Goal: Task Accomplishment & Management: Manage account settings

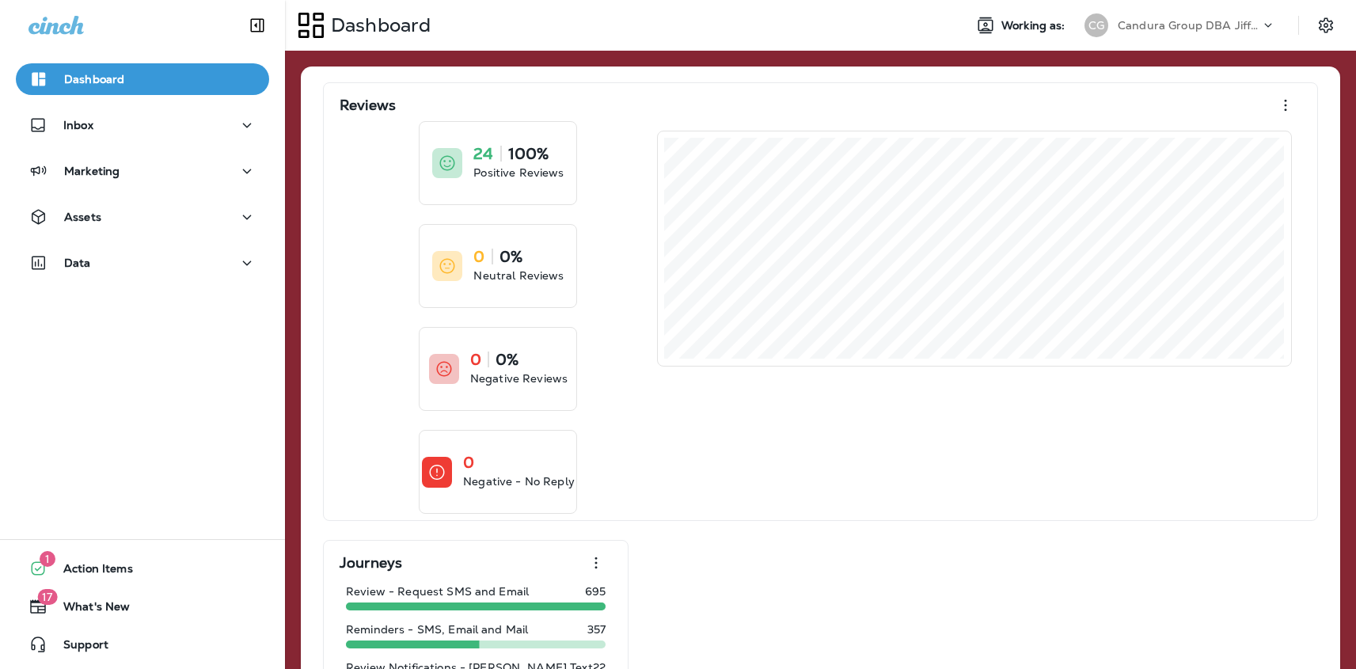
click at [1214, 29] on p "Candura Group DBA Jiffy Lube" at bounding box center [1188, 25] width 142 height 13
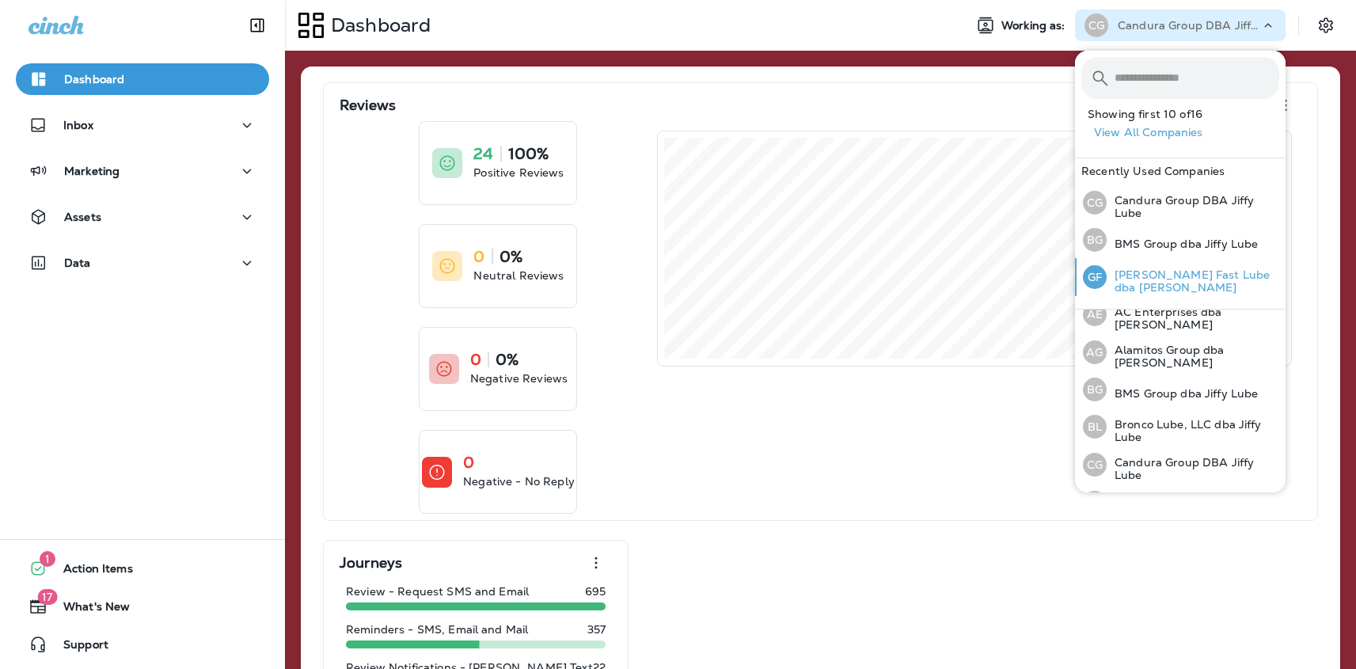
scroll to position [15, 0]
click at [1146, 237] on p "BMS Group dba Jiffy Lube" at bounding box center [1181, 243] width 151 height 13
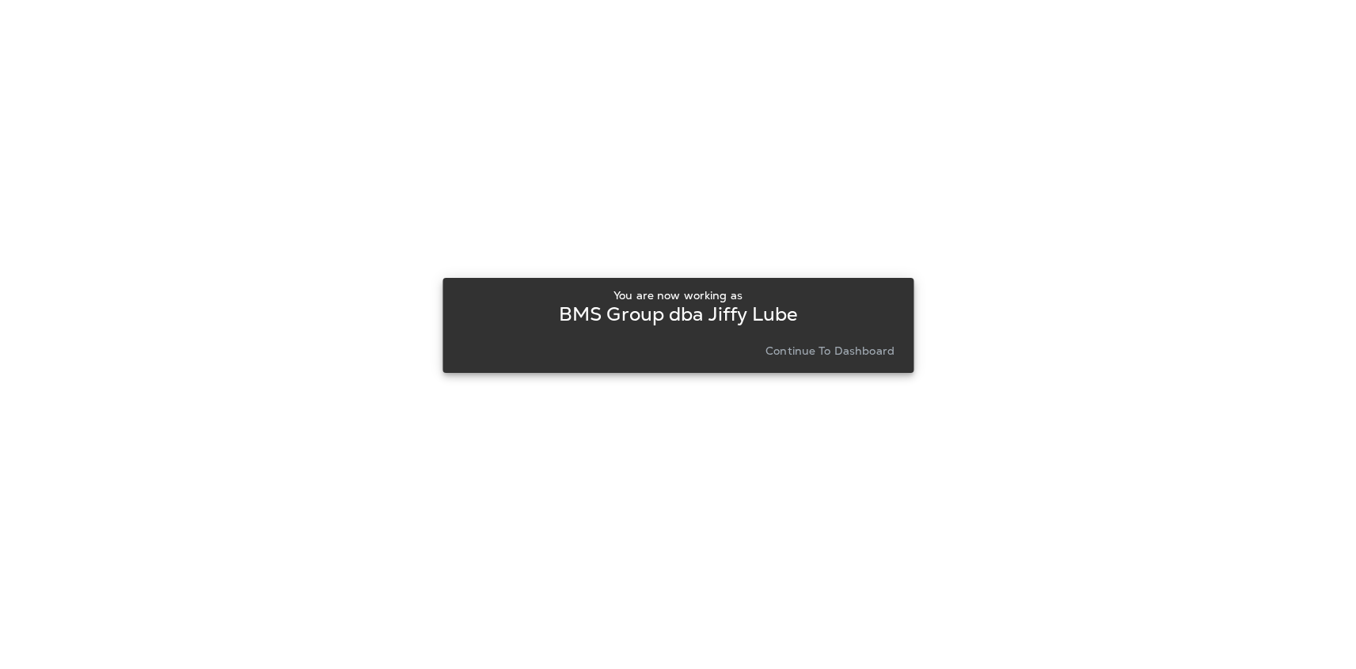
click at [827, 338] on div "You are now working as BMS Group dba [PERSON_NAME] Continue to Dashboard" at bounding box center [678, 325] width 446 height 73
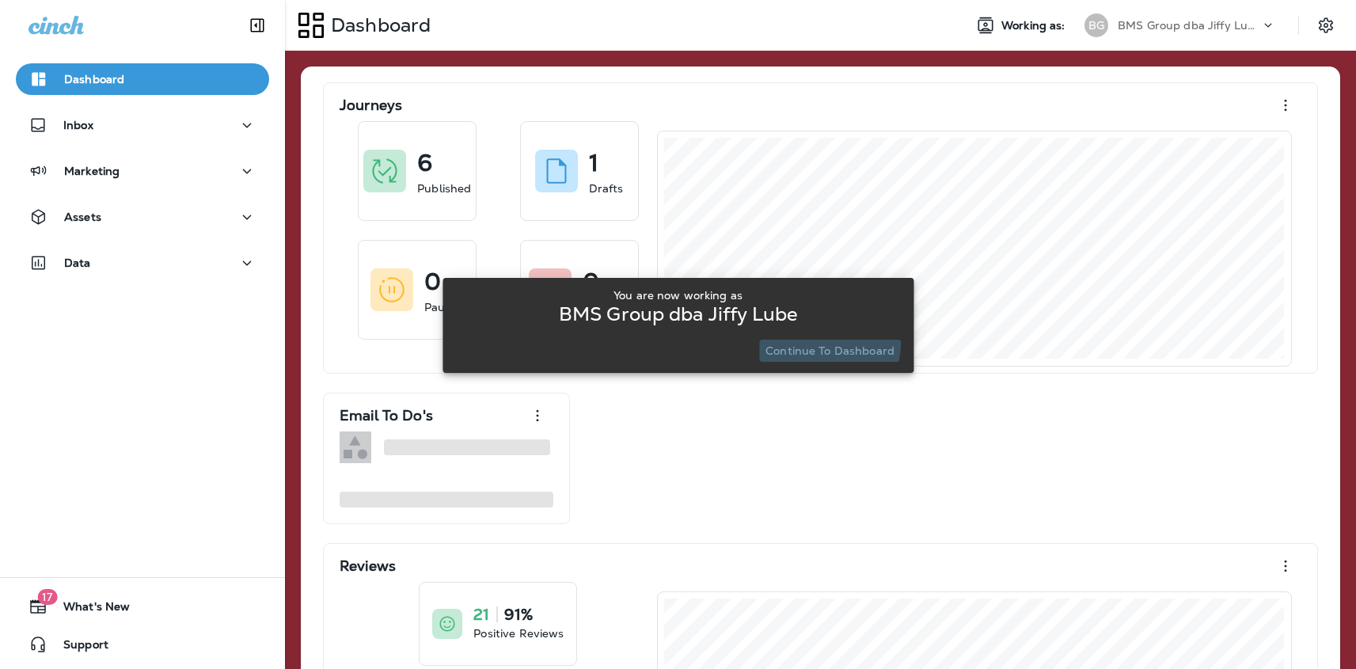
click at [825, 341] on button "Continue to Dashboard" at bounding box center [830, 350] width 142 height 22
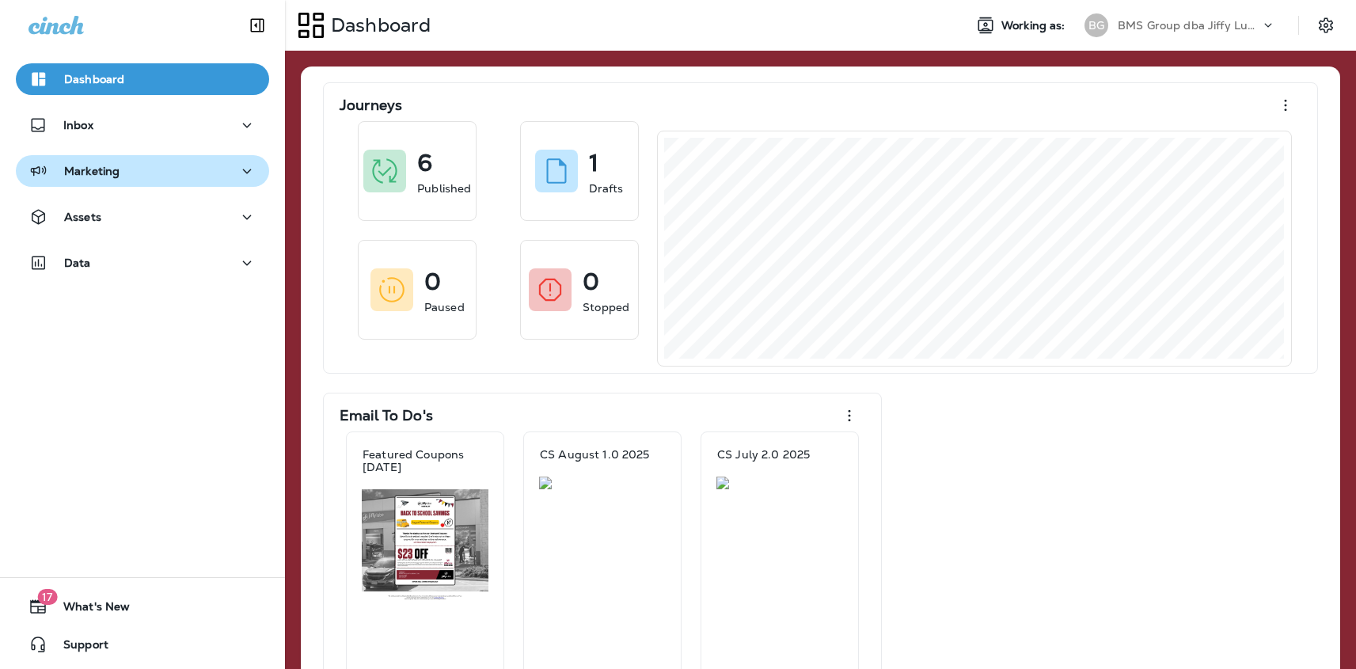
click at [216, 182] on button "Marketing" at bounding box center [142, 171] width 253 height 32
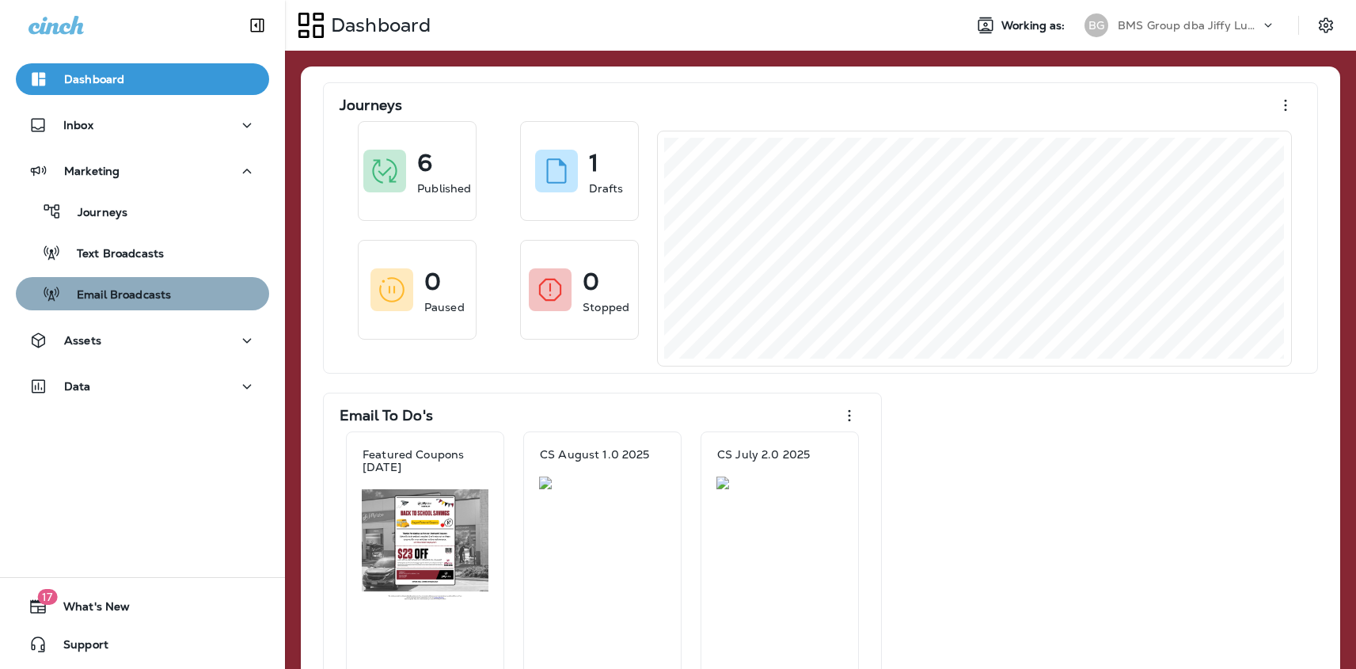
click at [159, 297] on p "Email Broadcasts" at bounding box center [116, 295] width 110 height 15
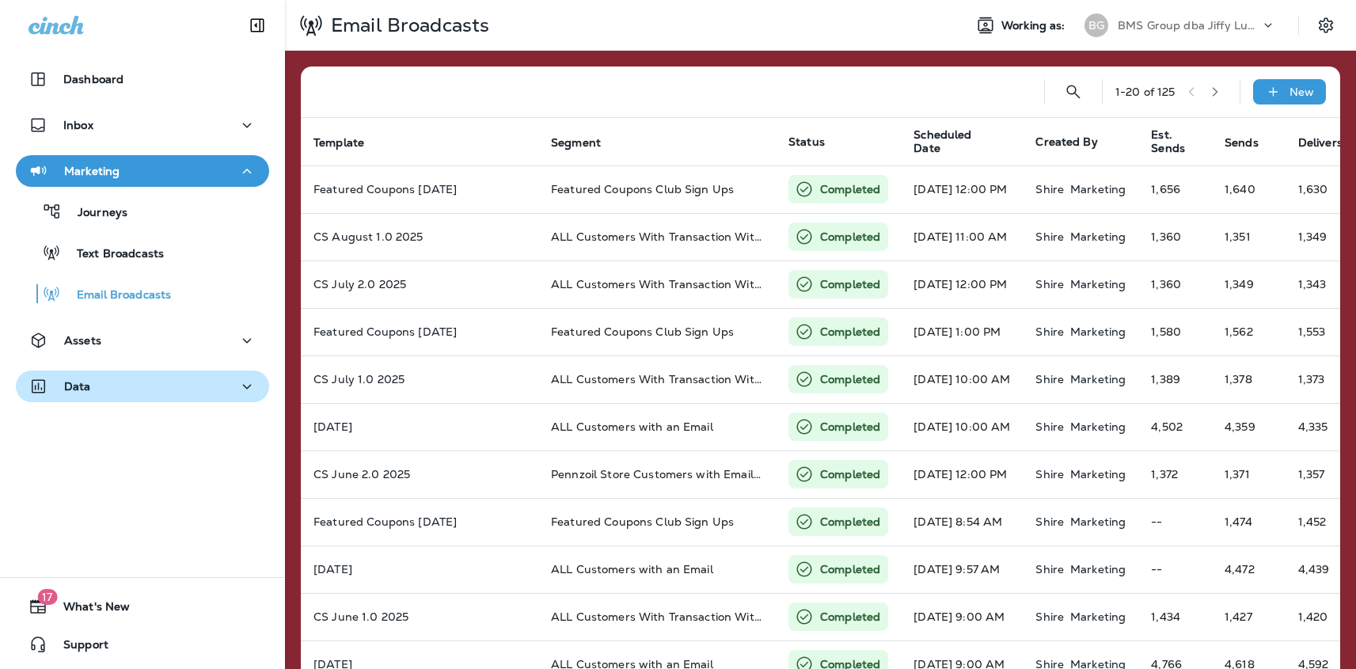
click at [150, 391] on div "Data" at bounding box center [142, 387] width 228 height 20
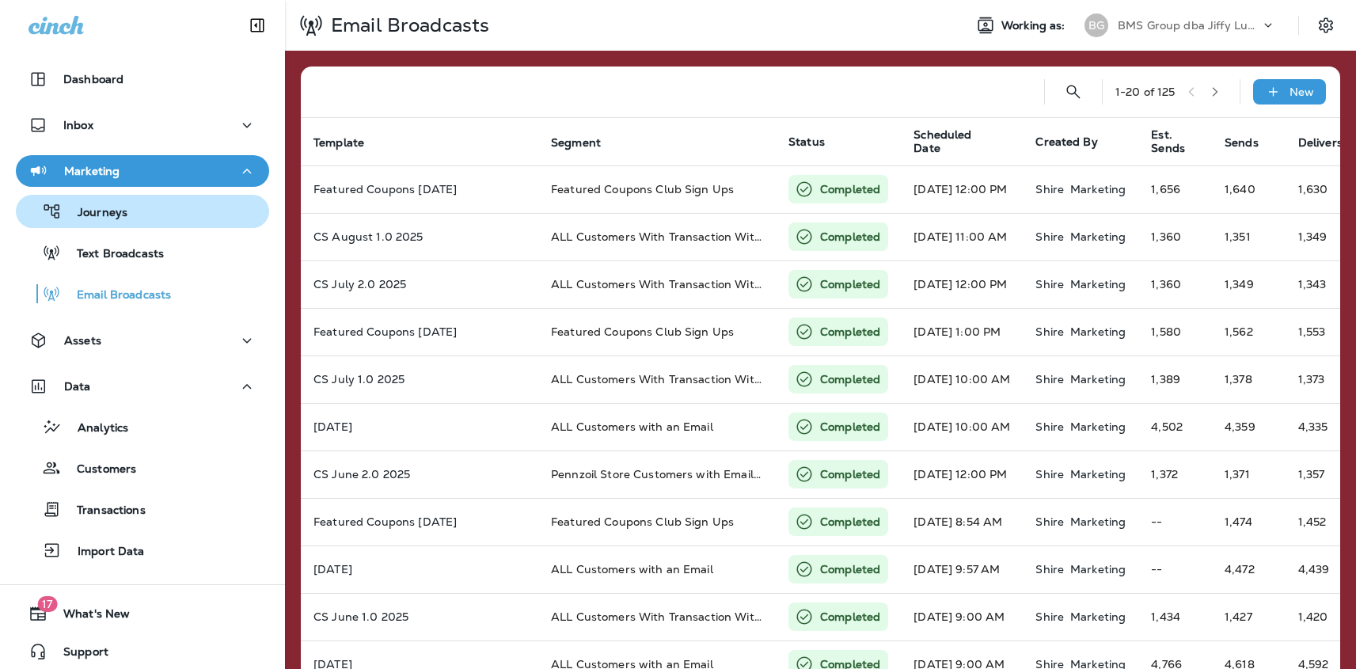
click at [144, 220] on div "Journeys" at bounding box center [142, 211] width 241 height 24
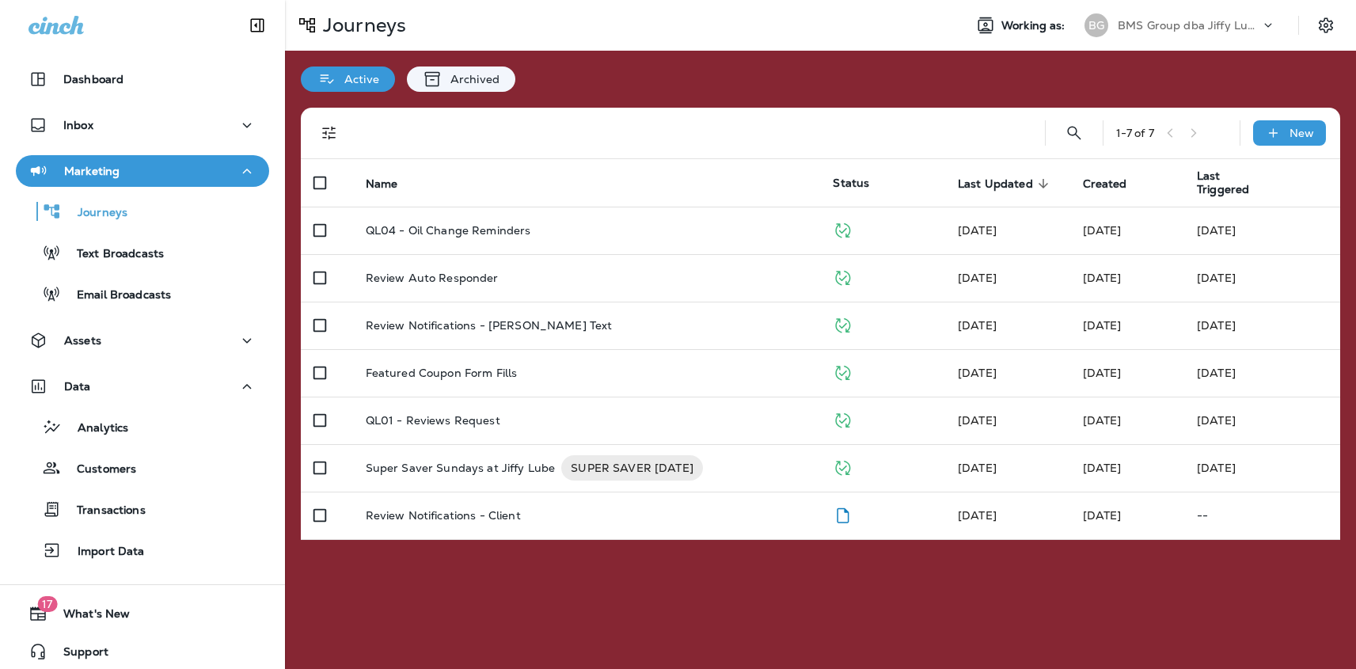
click at [1143, 20] on p "BMS Group dba Jiffy Lube" at bounding box center [1188, 25] width 142 height 13
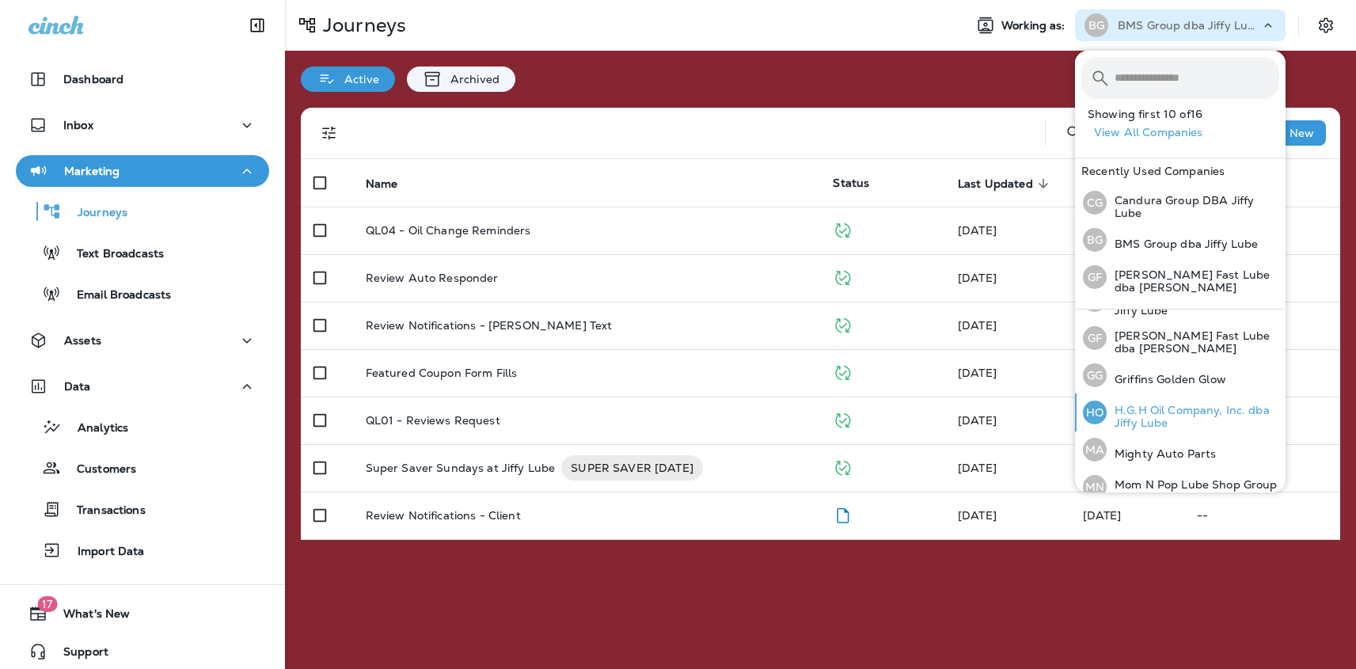
scroll to position [218, 0]
click at [1152, 419] on p "H.G.H Oil Company, Inc. dba Jiffy Lube" at bounding box center [1192, 415] width 173 height 25
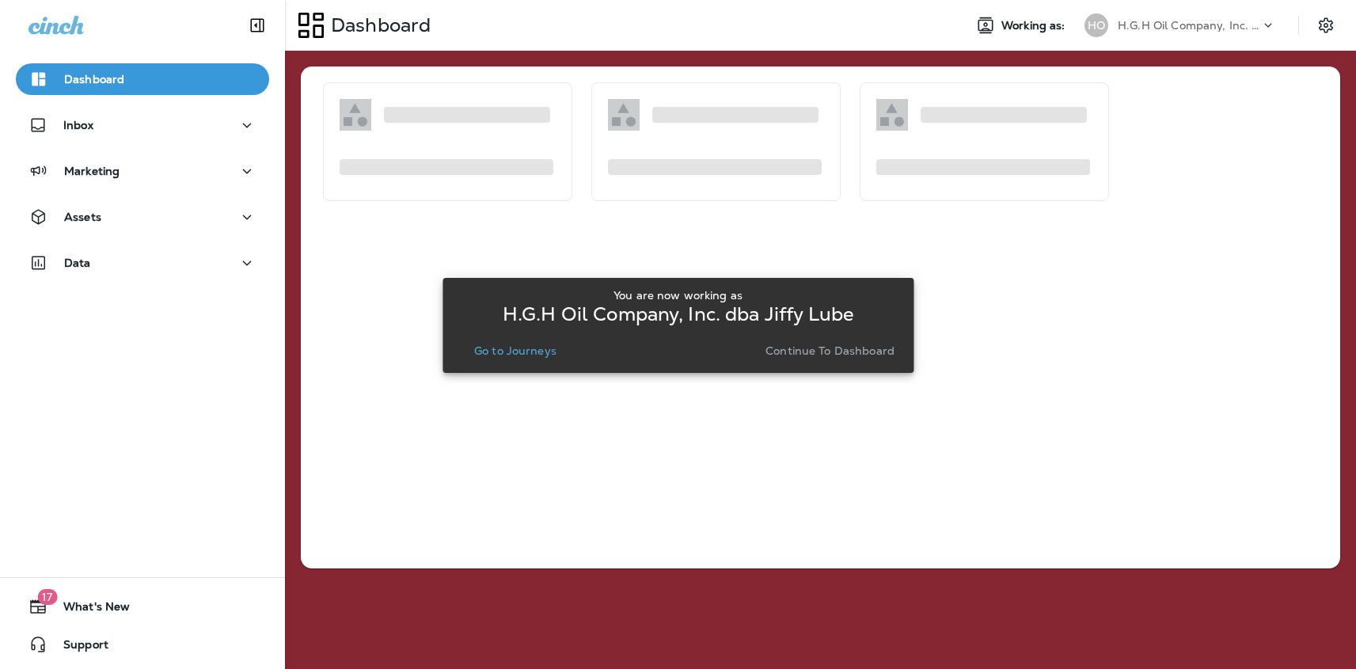
click at [496, 360] on button "Go to Journeys" at bounding box center [515, 350] width 95 height 22
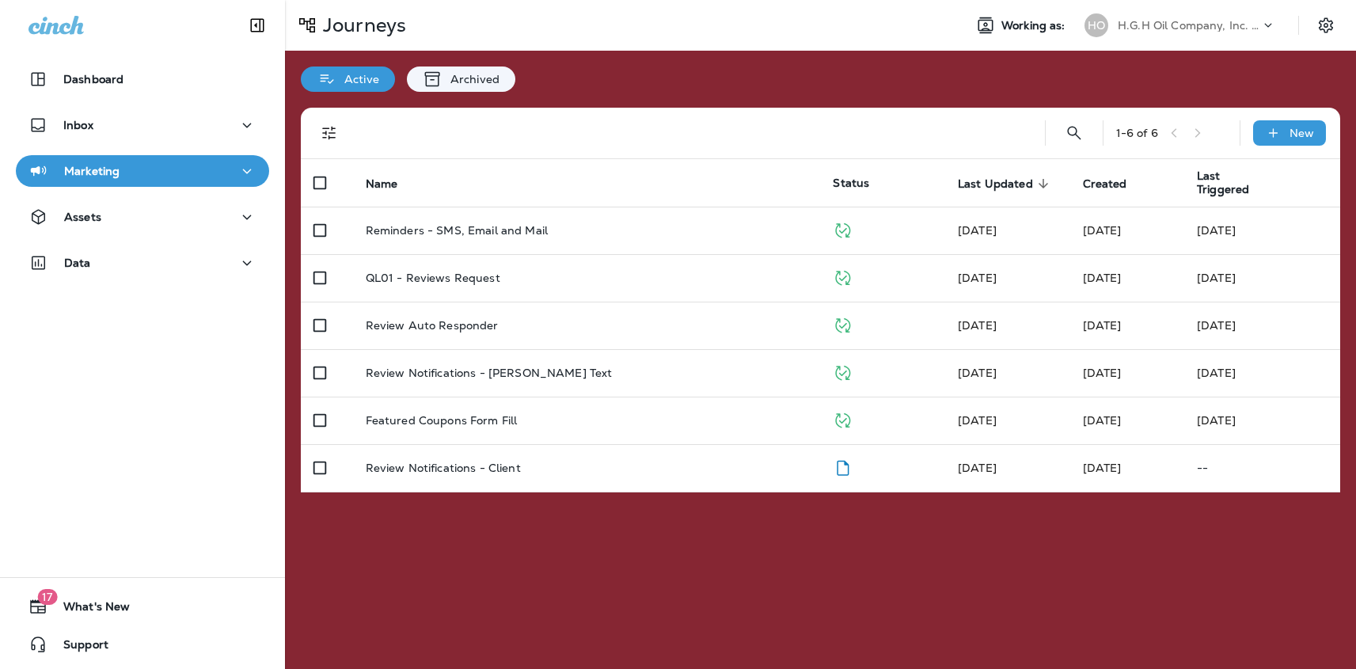
click at [1210, 32] on div "H.G.H Oil Company, Inc. dba Jiffy Lube" at bounding box center [1188, 25] width 142 height 24
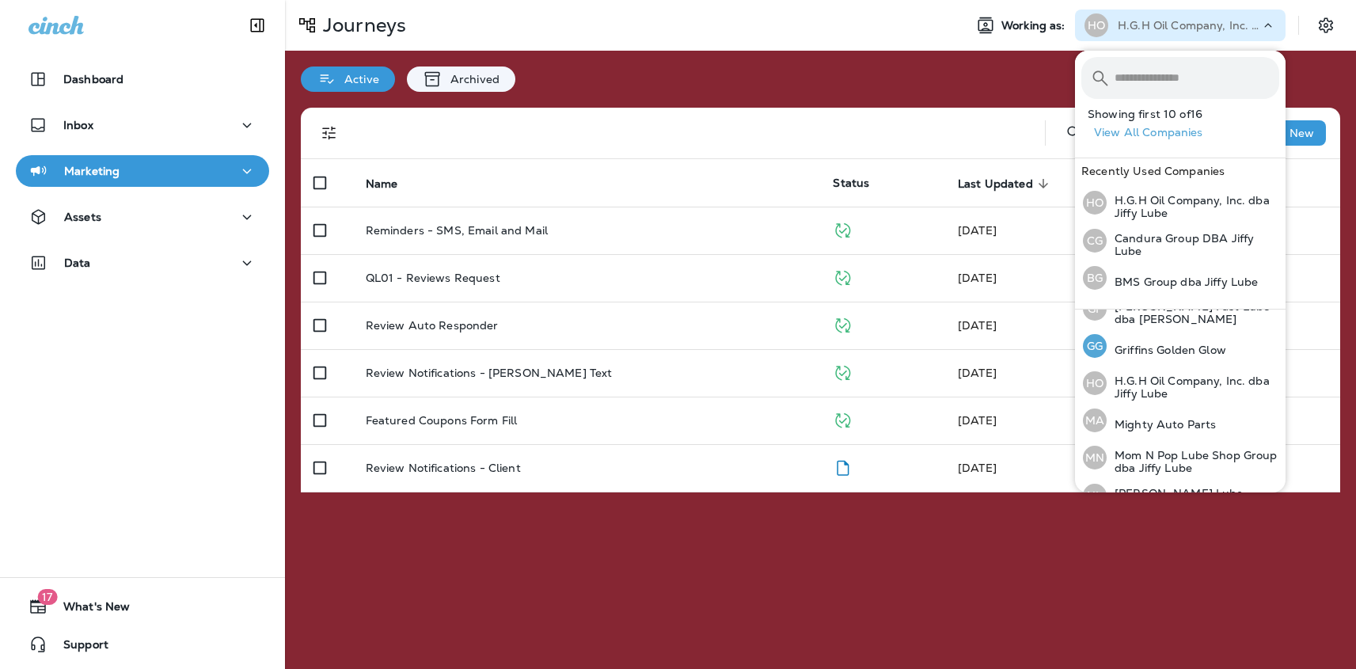
scroll to position [305, 0]
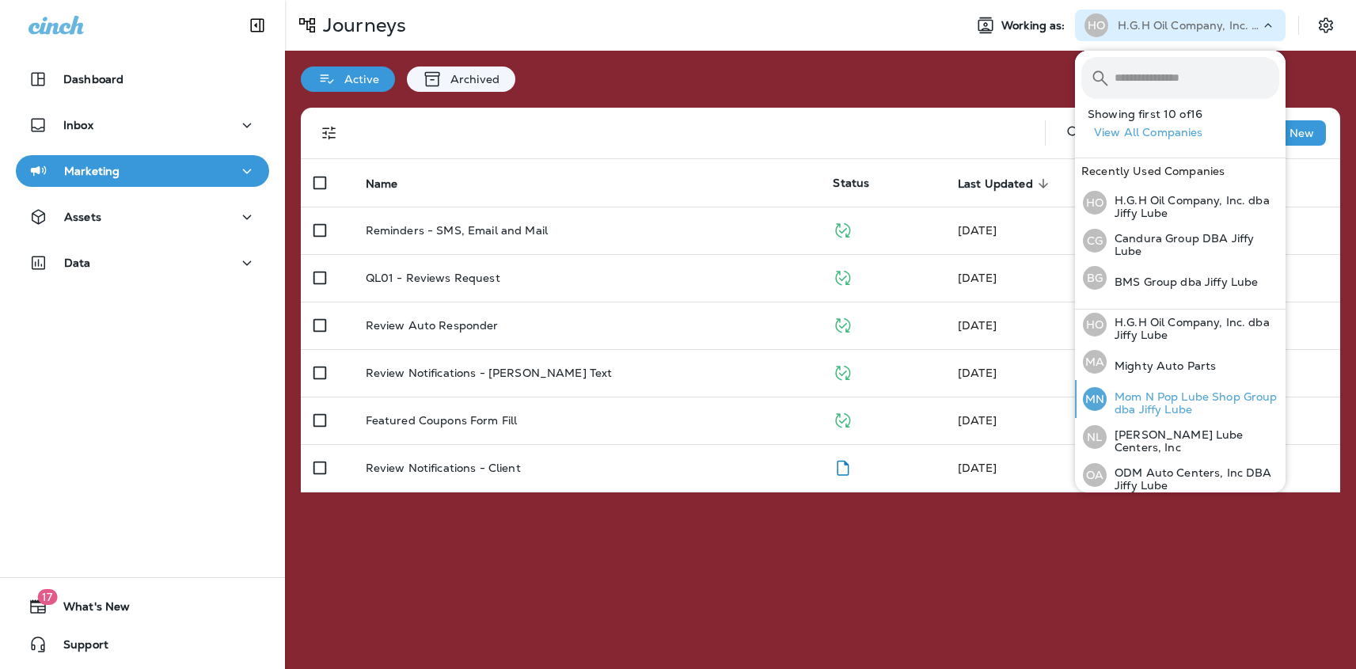
click at [1168, 402] on p "Mom N Pop Lube Shop Group dba Jiffy Lube" at bounding box center [1192, 402] width 173 height 25
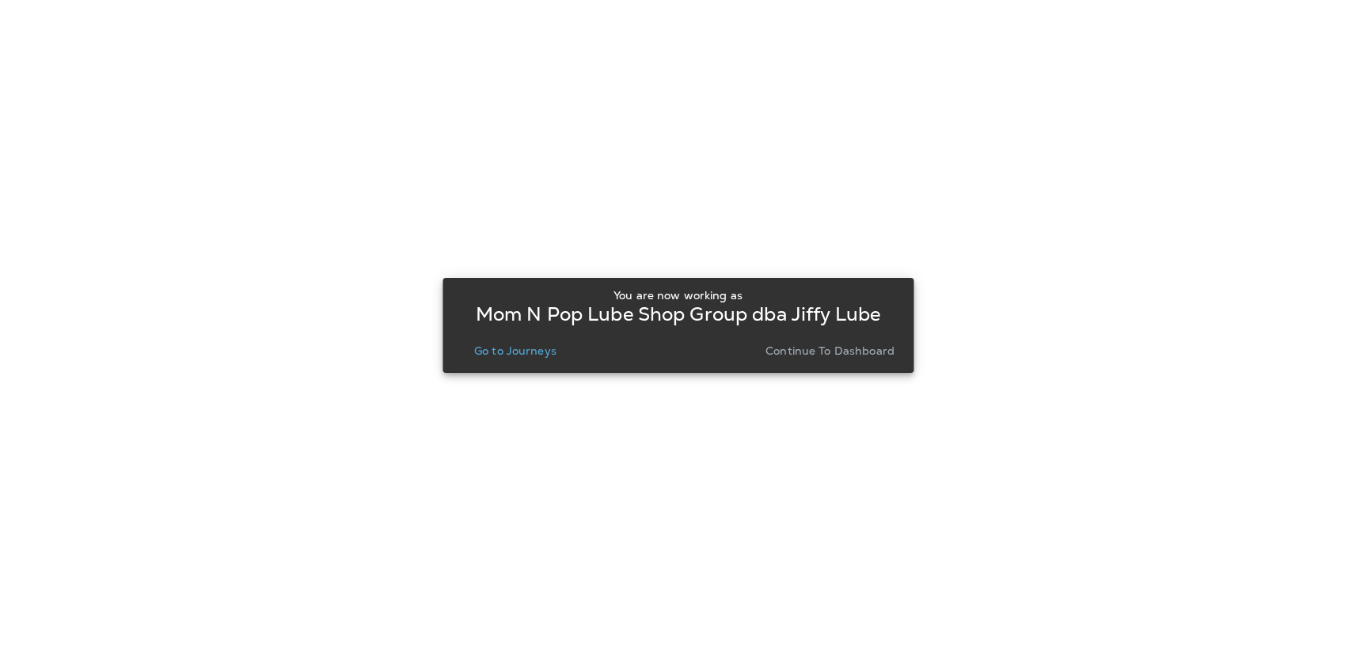
click at [514, 348] on p "Go to Journeys" at bounding box center [515, 350] width 82 height 13
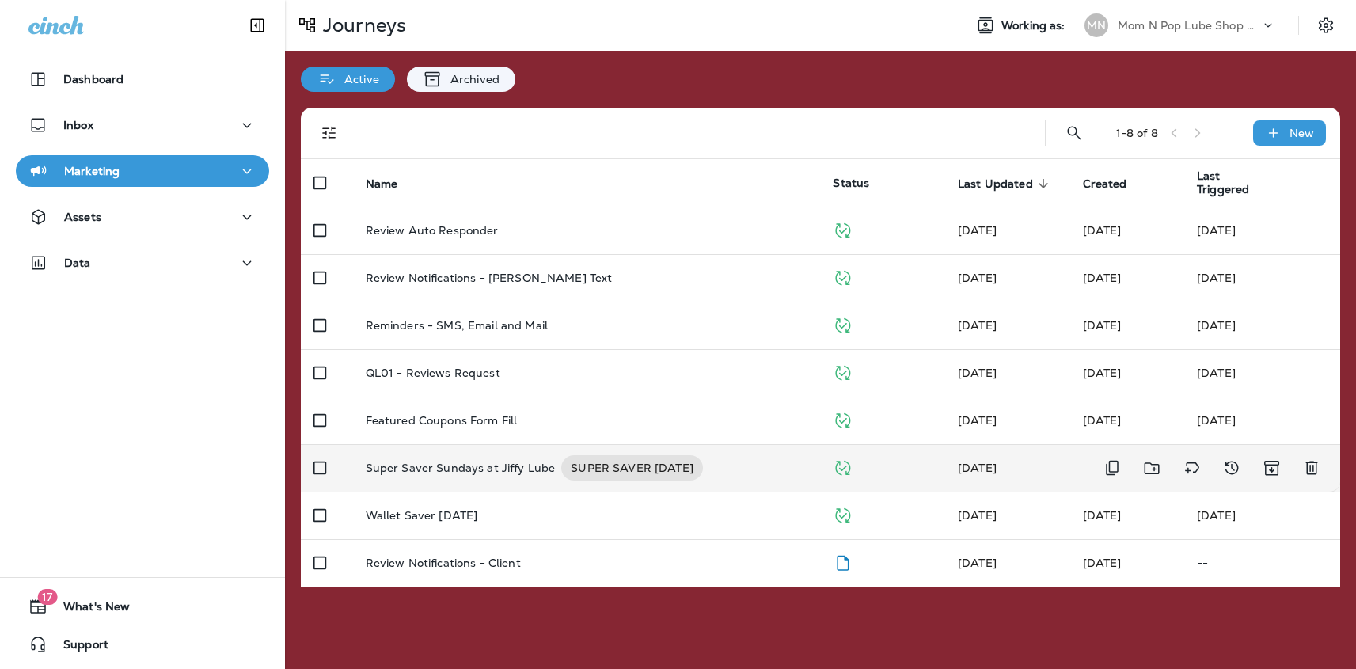
click at [512, 467] on p "Super Saver Sundays at Jiffy Lube" at bounding box center [461, 467] width 190 height 25
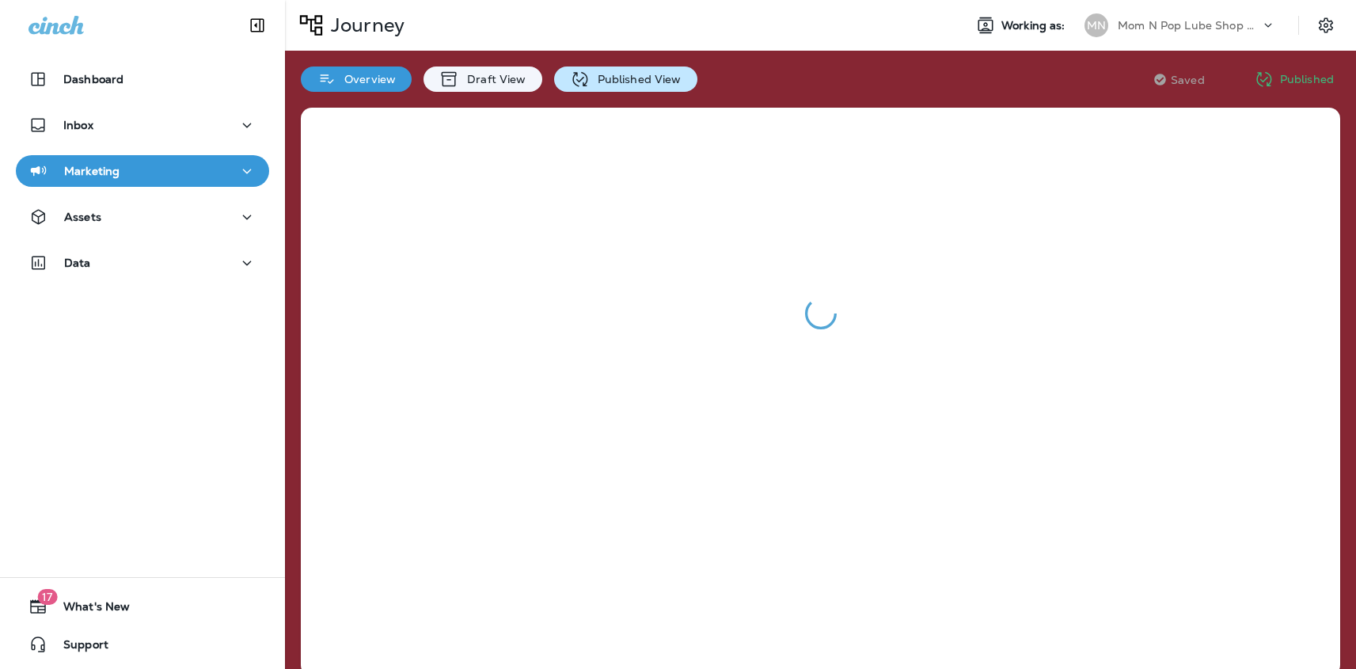
click at [622, 82] on p "Published View" at bounding box center [636, 79] width 92 height 13
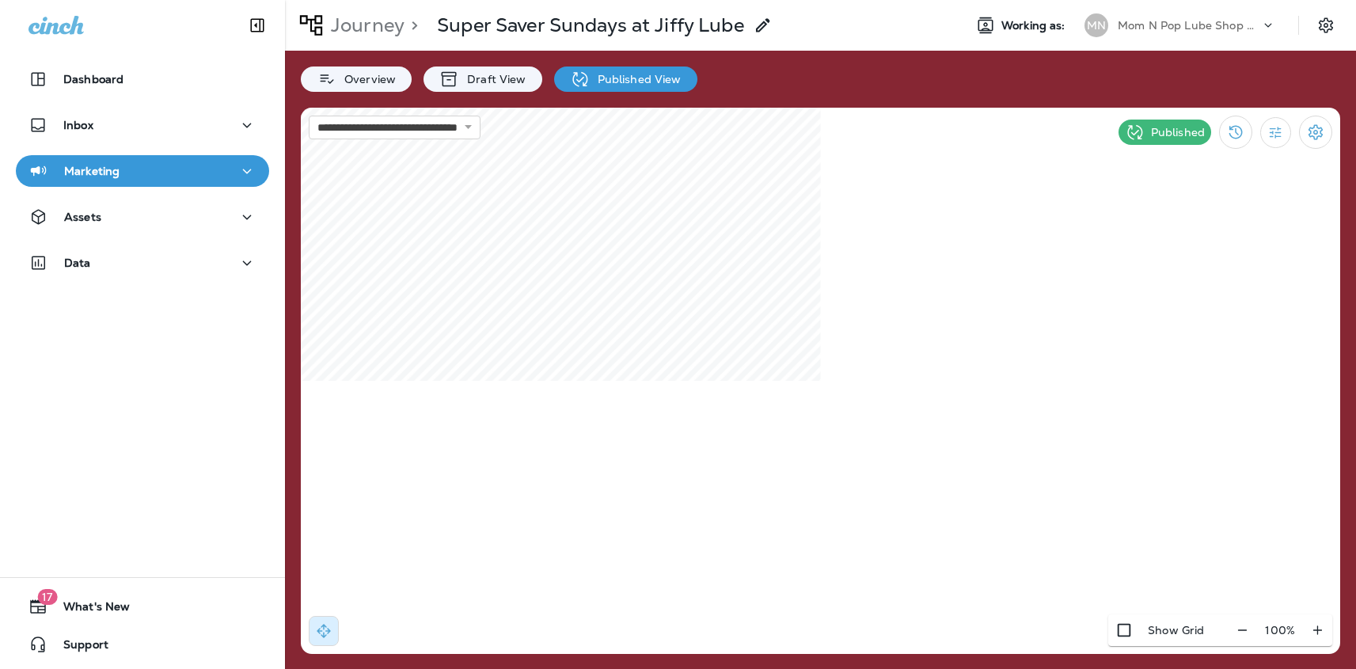
click at [478, 93] on div "**********" at bounding box center [820, 334] width 1071 height 669
click at [464, 74] on p "Draft View" at bounding box center [492, 79] width 66 height 13
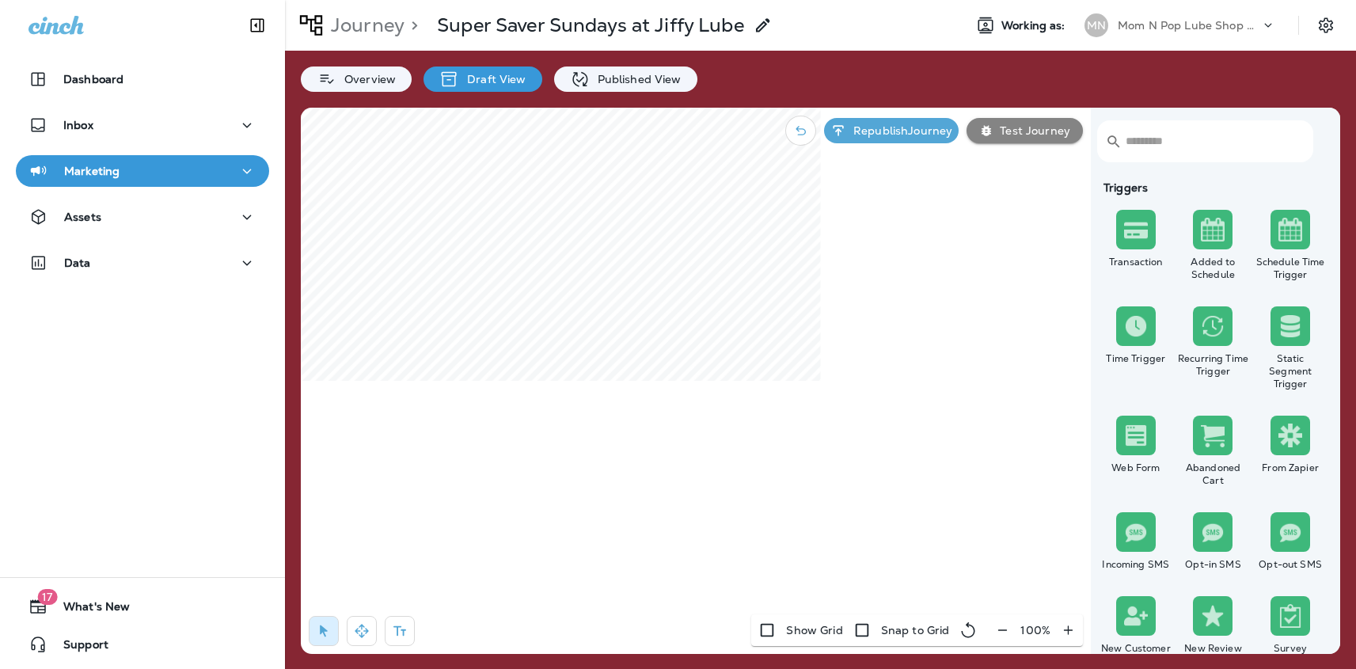
click at [1209, 34] on div "Mom N Pop Lube Shop Group dba Jiffy Lube" at bounding box center [1188, 25] width 142 height 24
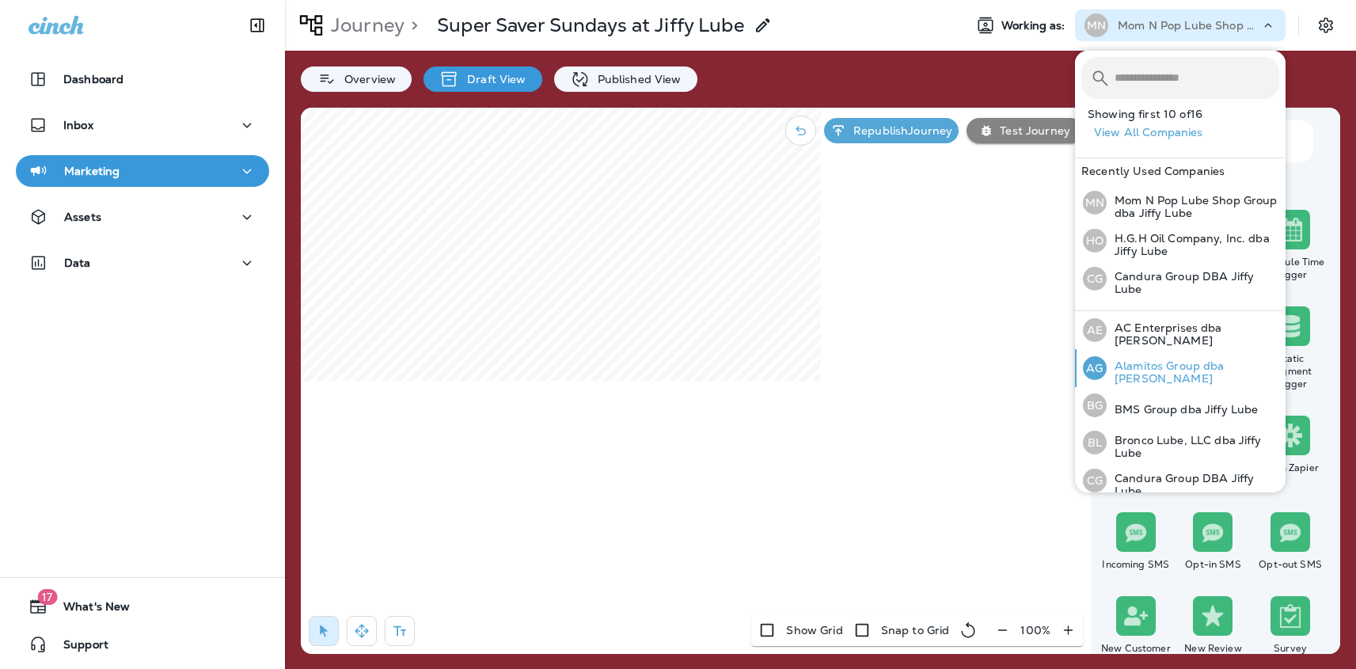
click at [1174, 374] on p "Alamitos Group dba [PERSON_NAME]" at bounding box center [1192, 371] width 173 height 25
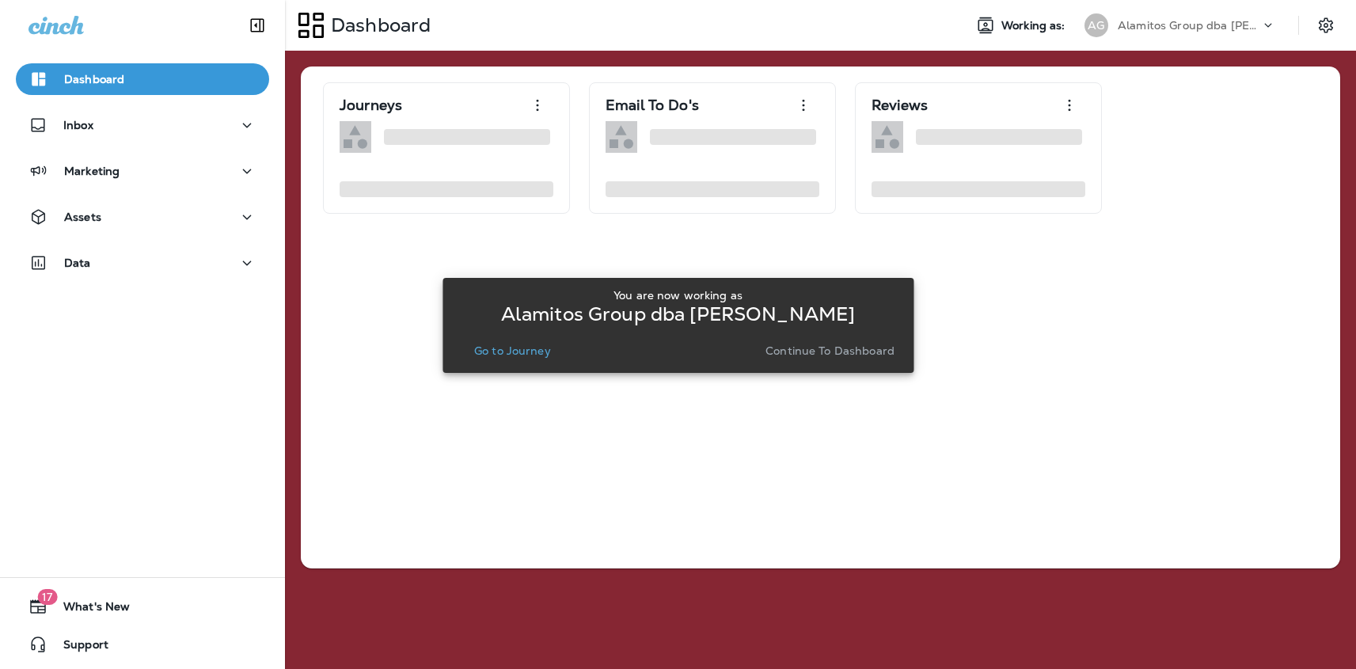
click at [510, 352] on p "Go to Journey" at bounding box center [512, 350] width 77 height 13
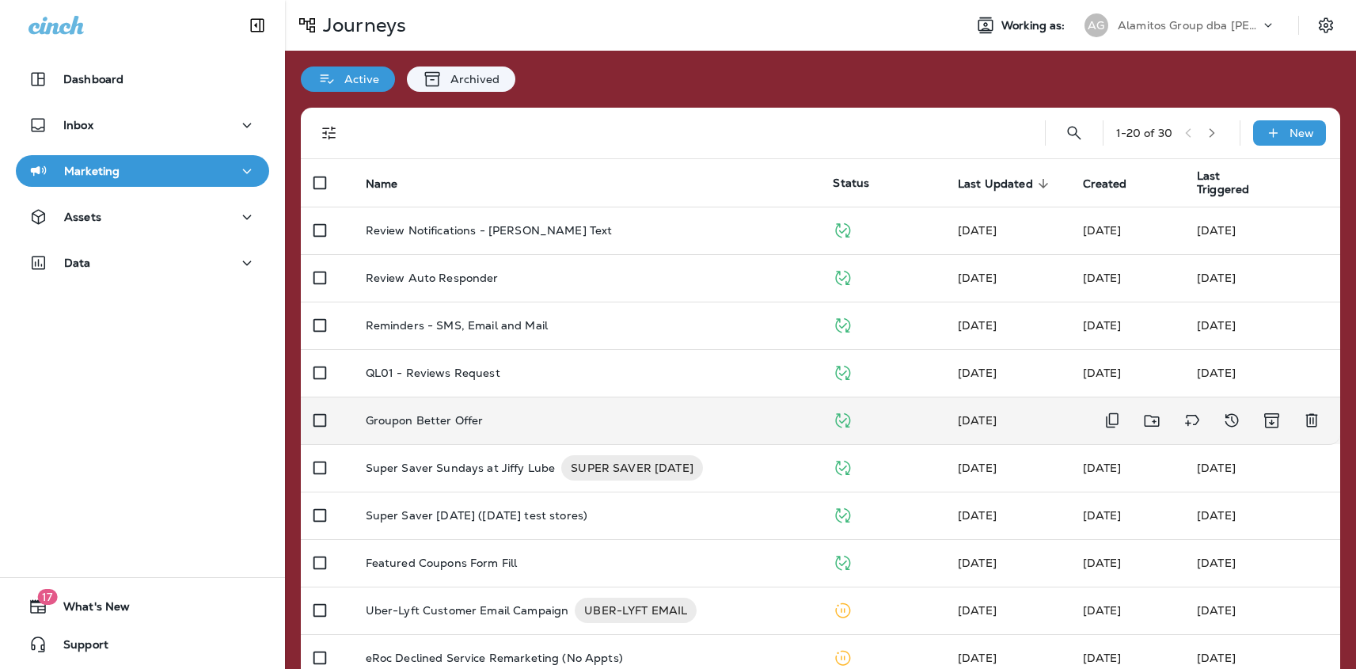
click at [511, 427] on td "Groupon Better Offer" at bounding box center [587, 419] width 468 height 47
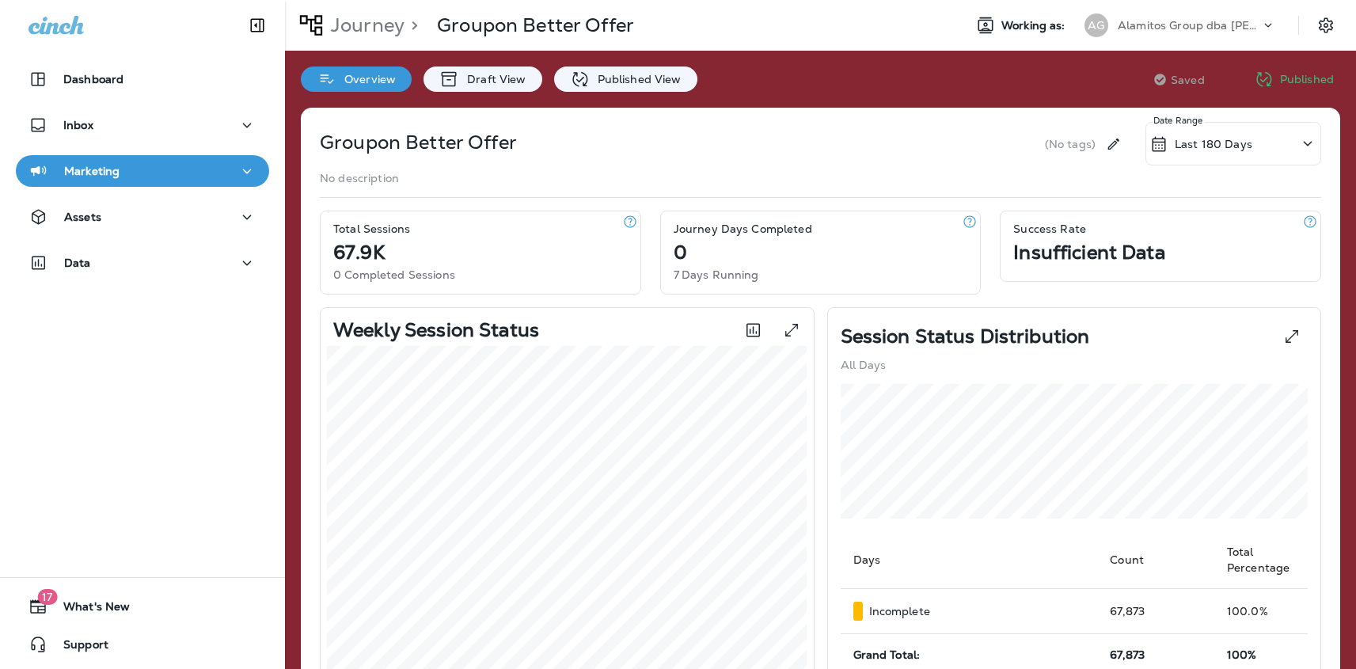
click at [631, 66] on div "Overview Draft View Published View" at bounding box center [499, 71] width 428 height 41
click at [624, 78] on p "Published View" at bounding box center [636, 79] width 92 height 13
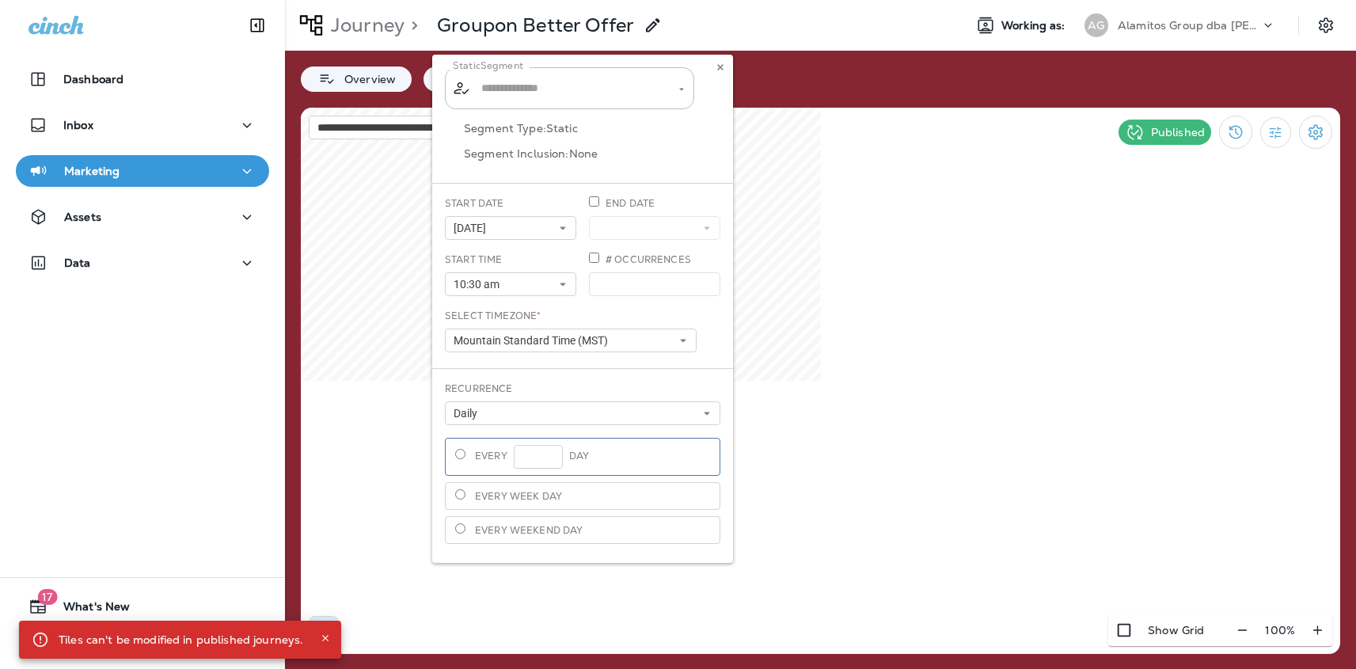
type input "**********"
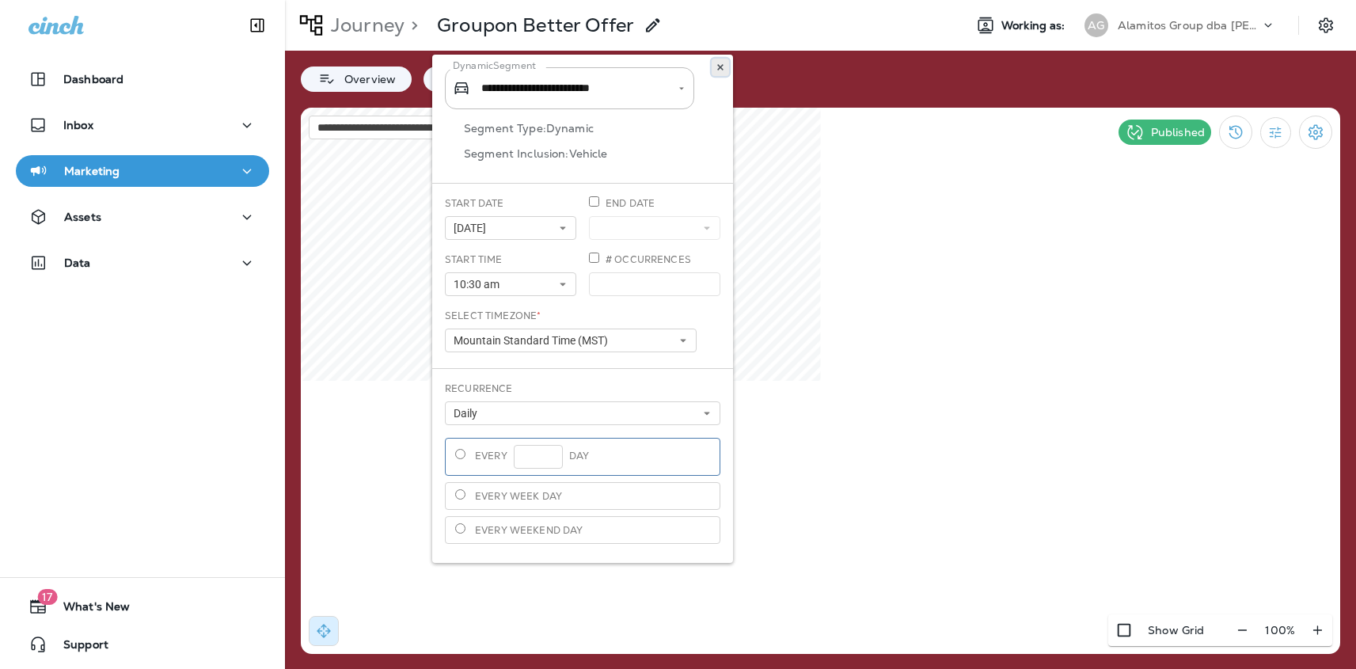
click at [716, 60] on button at bounding box center [719, 67] width 17 height 17
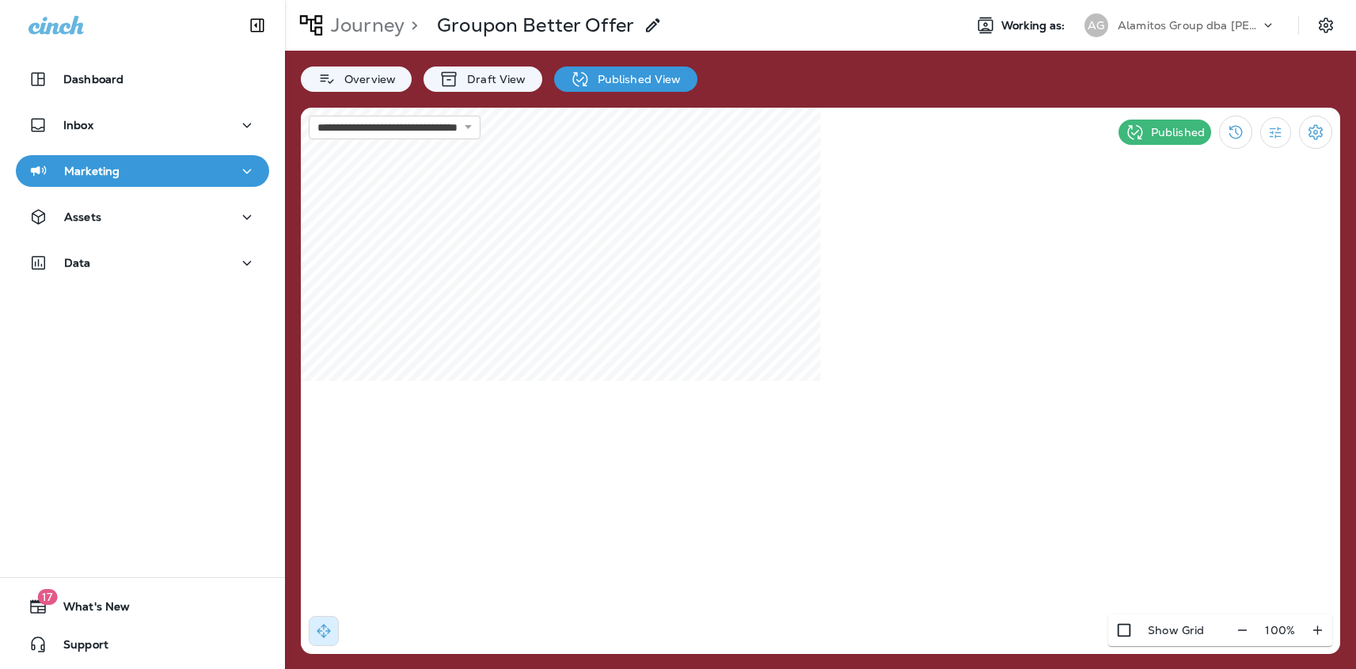
click at [176, 176] on div "Marketing" at bounding box center [142, 171] width 228 height 20
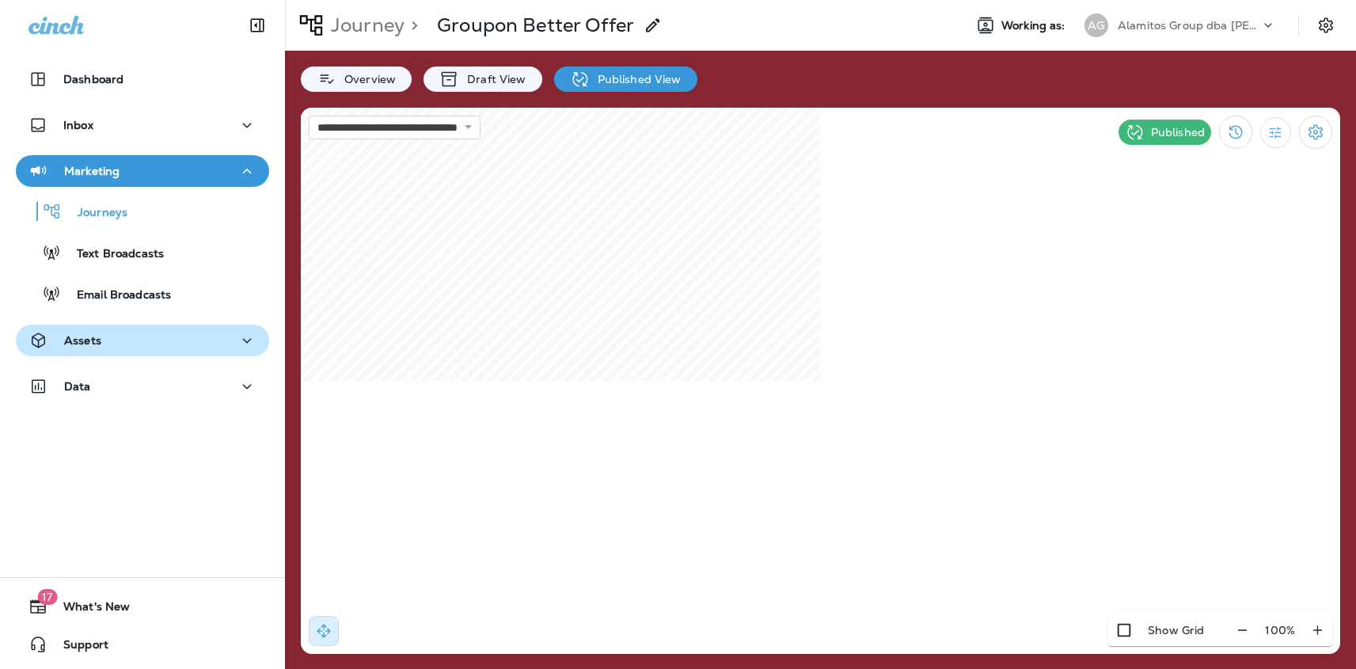
click at [169, 342] on div "Assets" at bounding box center [142, 341] width 228 height 20
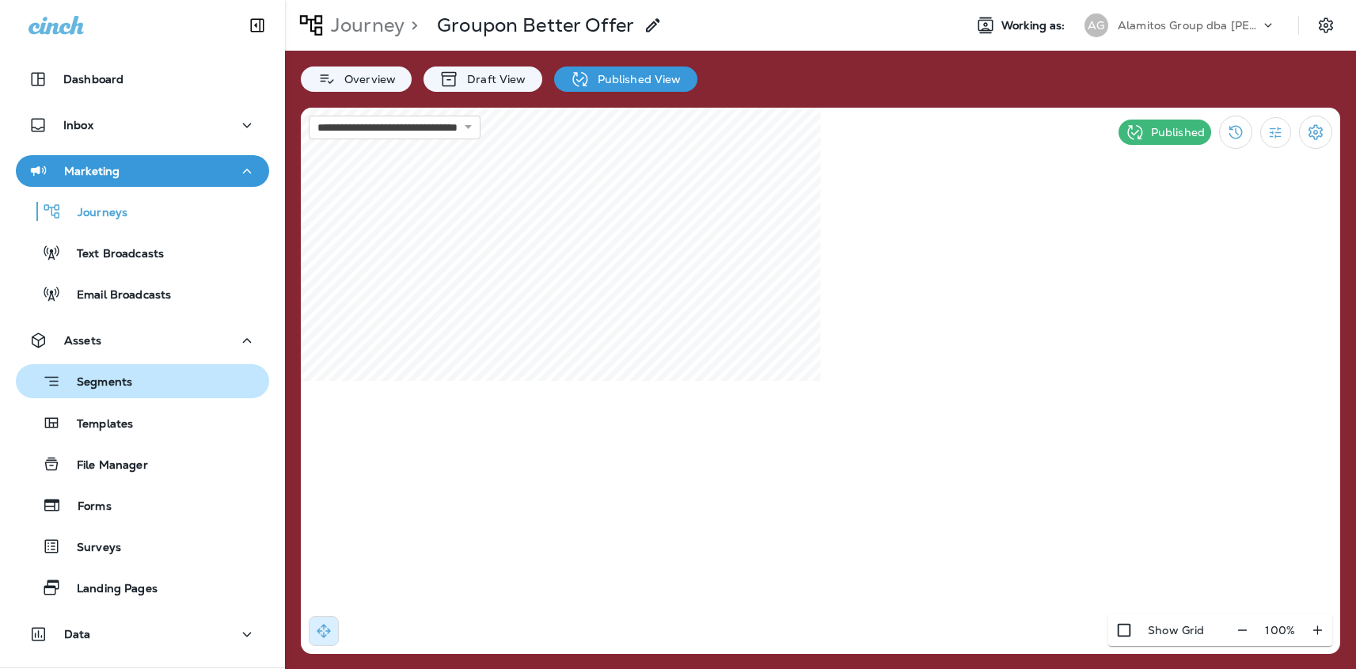
click at [119, 386] on p "Segments" at bounding box center [96, 383] width 71 height 16
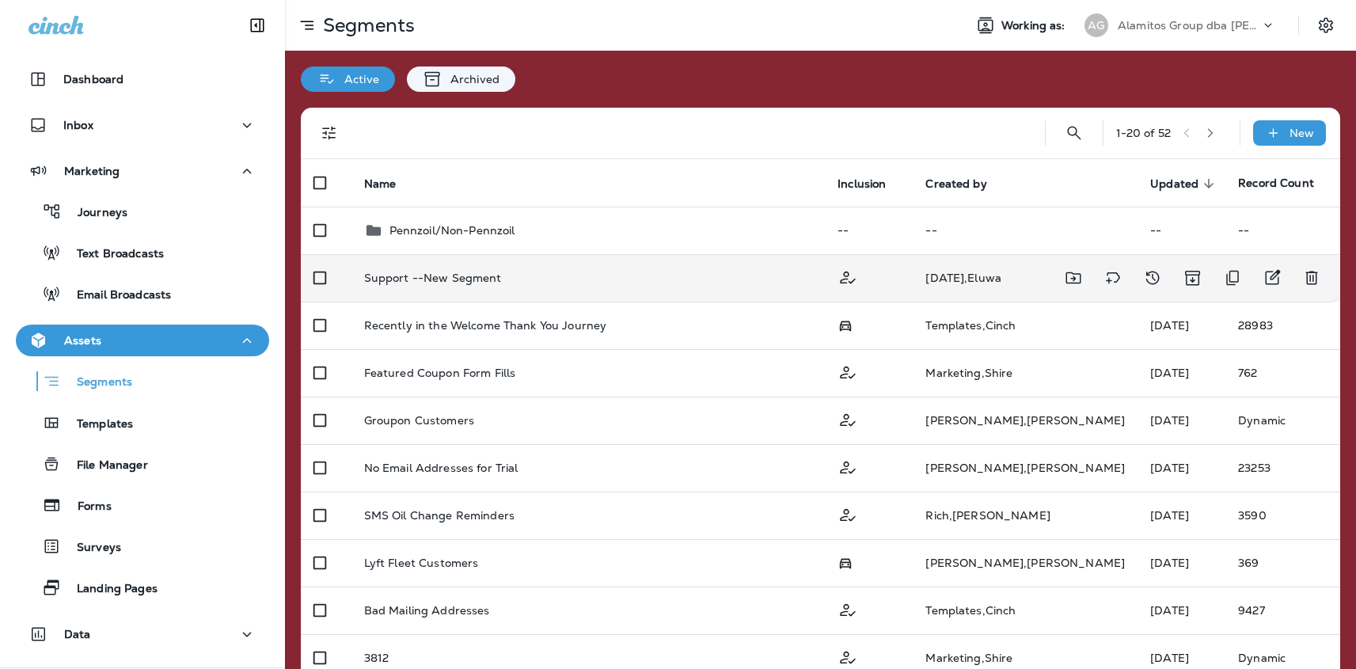
click at [615, 284] on td "Support --New Segment" at bounding box center [588, 277] width 474 height 47
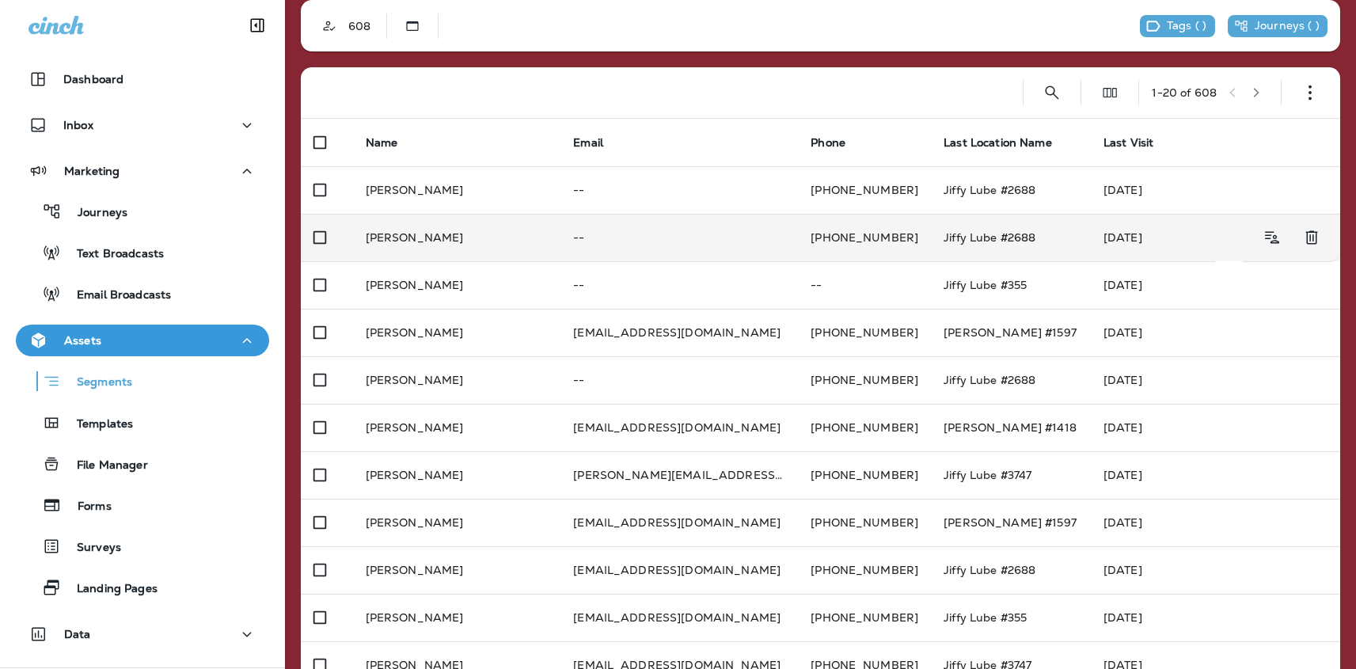
scroll to position [85, 0]
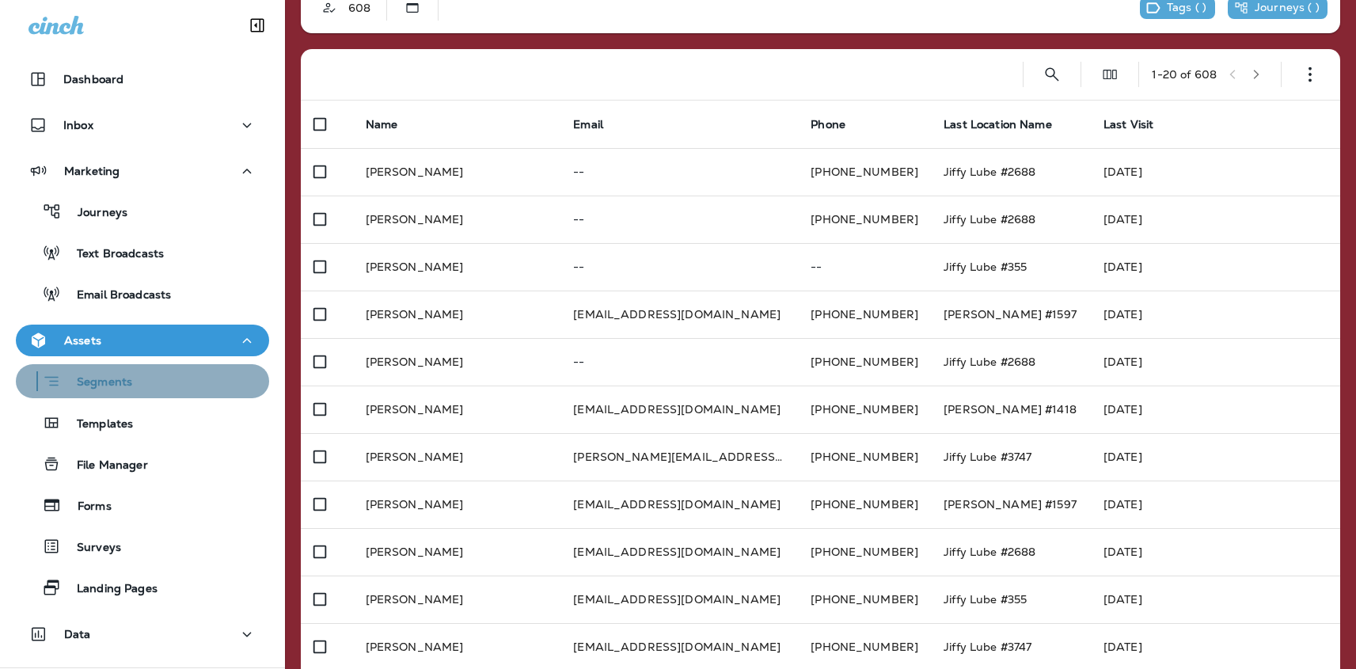
click at [112, 370] on div "Segments" at bounding box center [77, 381] width 110 height 25
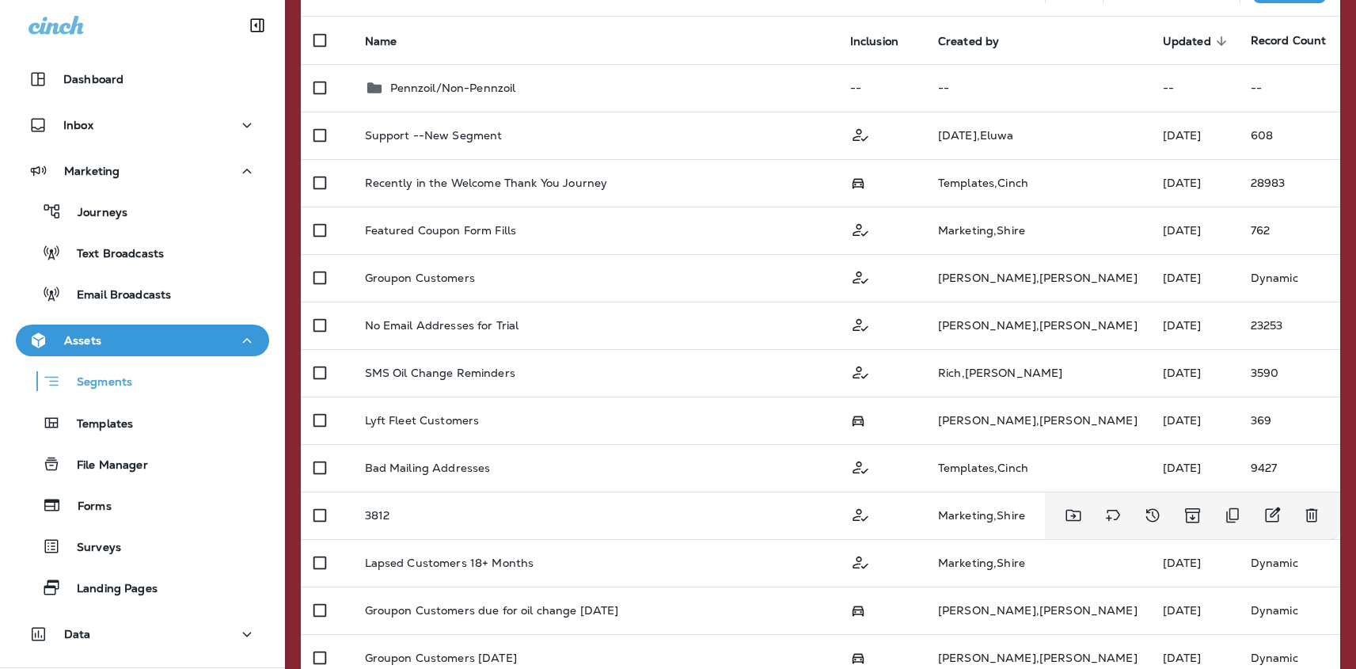
scroll to position [199, 0]
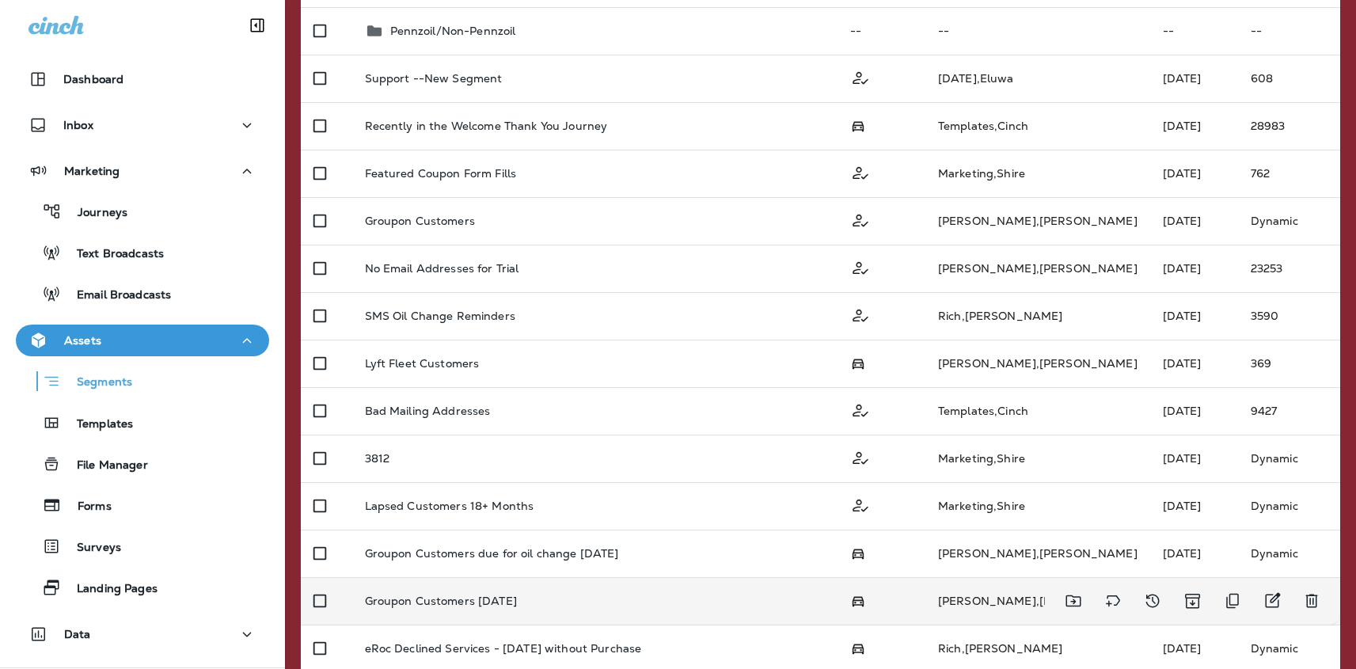
click at [761, 609] on td "Groupon Customers [DATE]" at bounding box center [594, 600] width 485 height 47
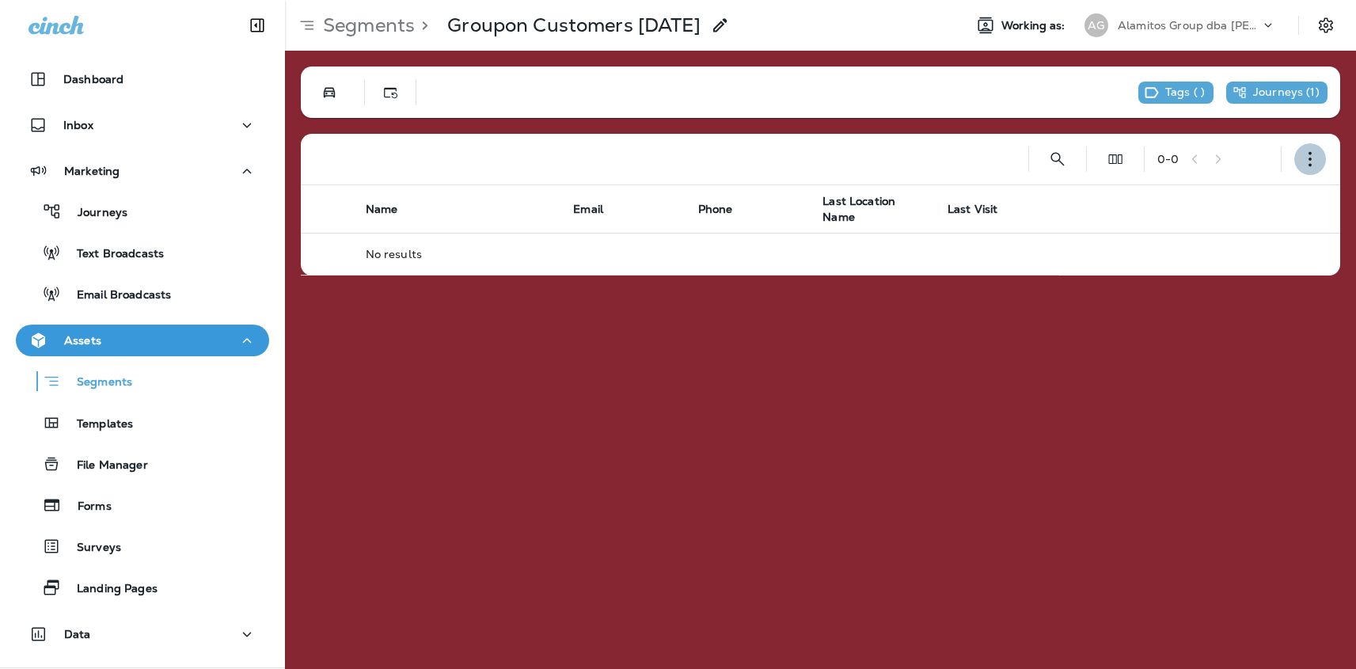
click at [1303, 154] on icon "button" at bounding box center [1310, 159] width 16 height 16
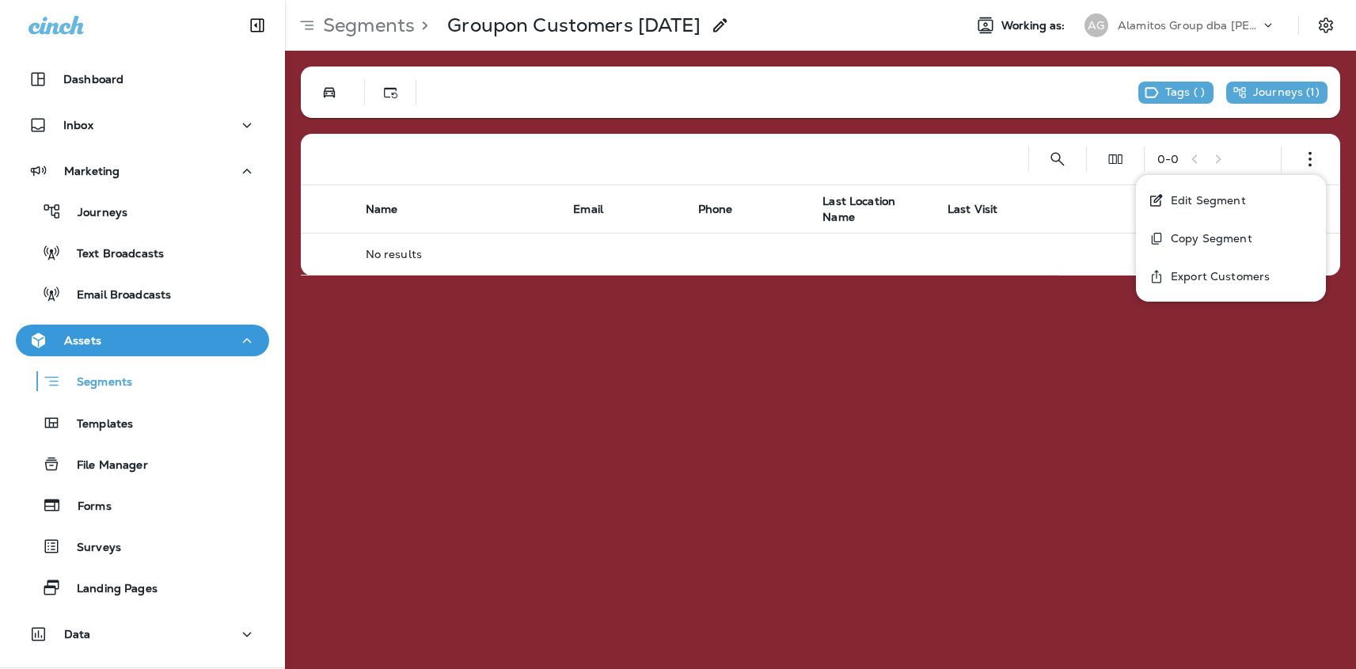
click at [1252, 203] on button "Edit Segment" at bounding box center [1231, 200] width 190 height 38
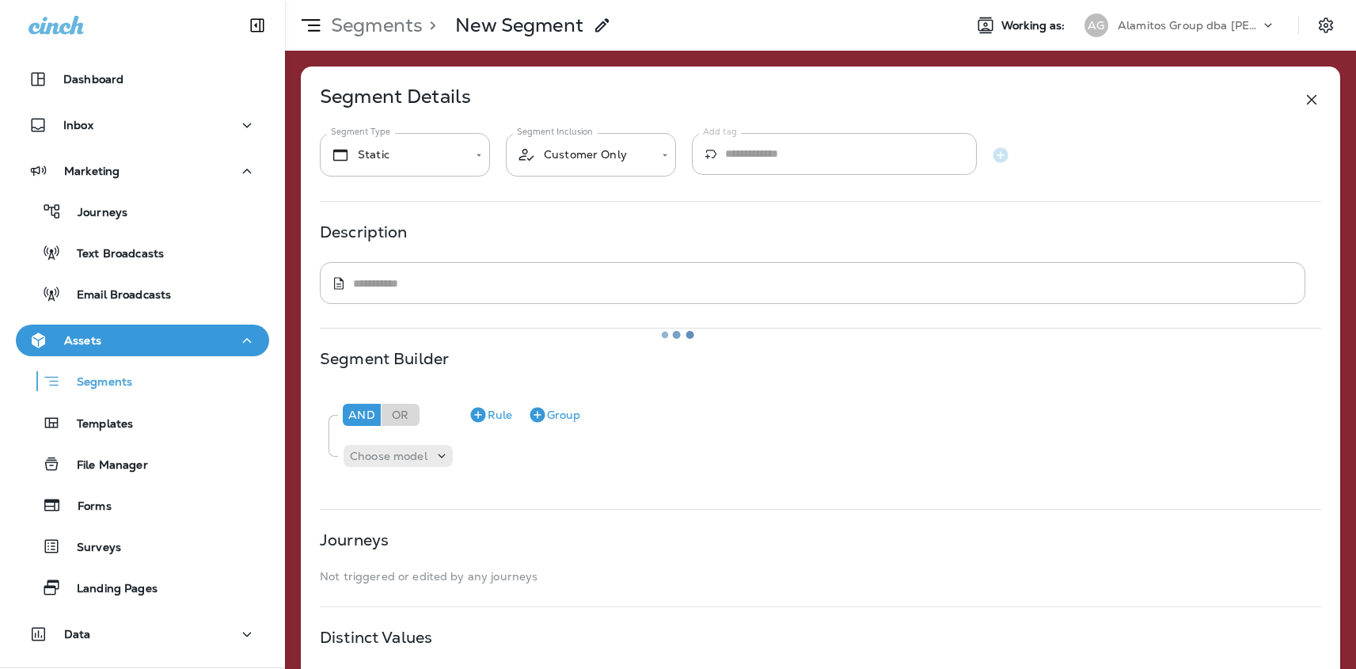
type input "*******"
type input "**********"
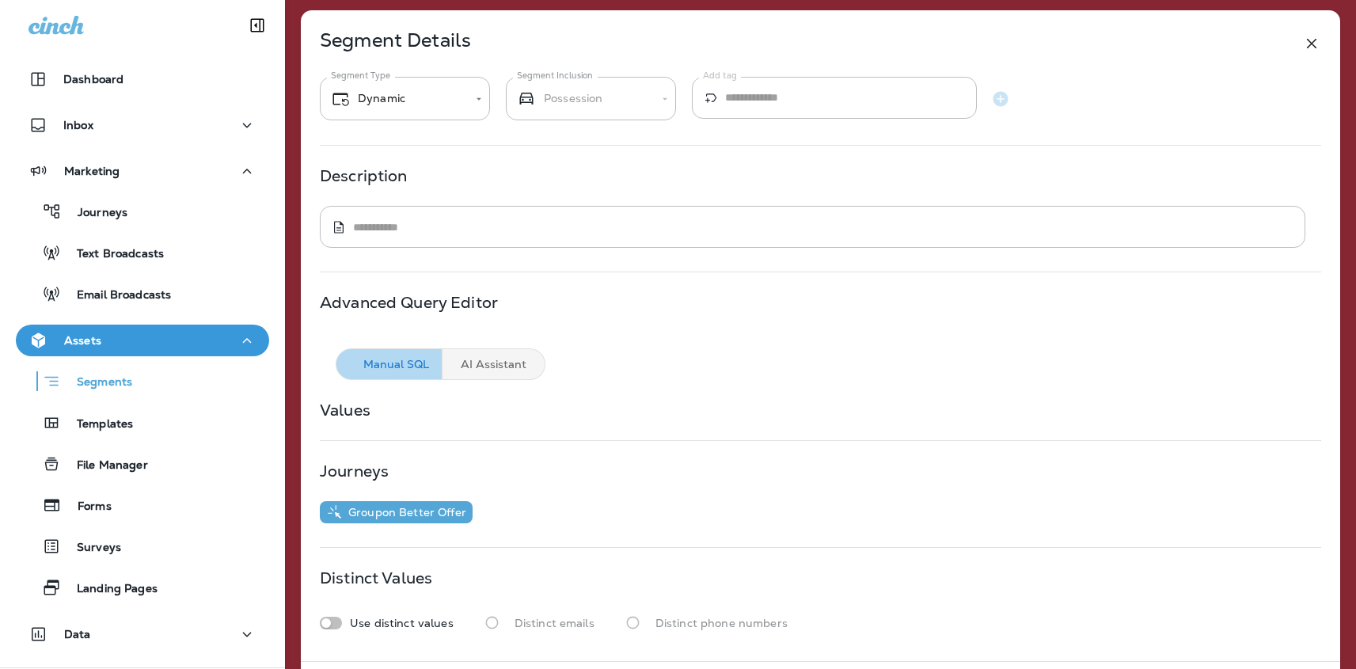
scroll to position [53, 0]
